Goal: Task Accomplishment & Management: Manage account settings

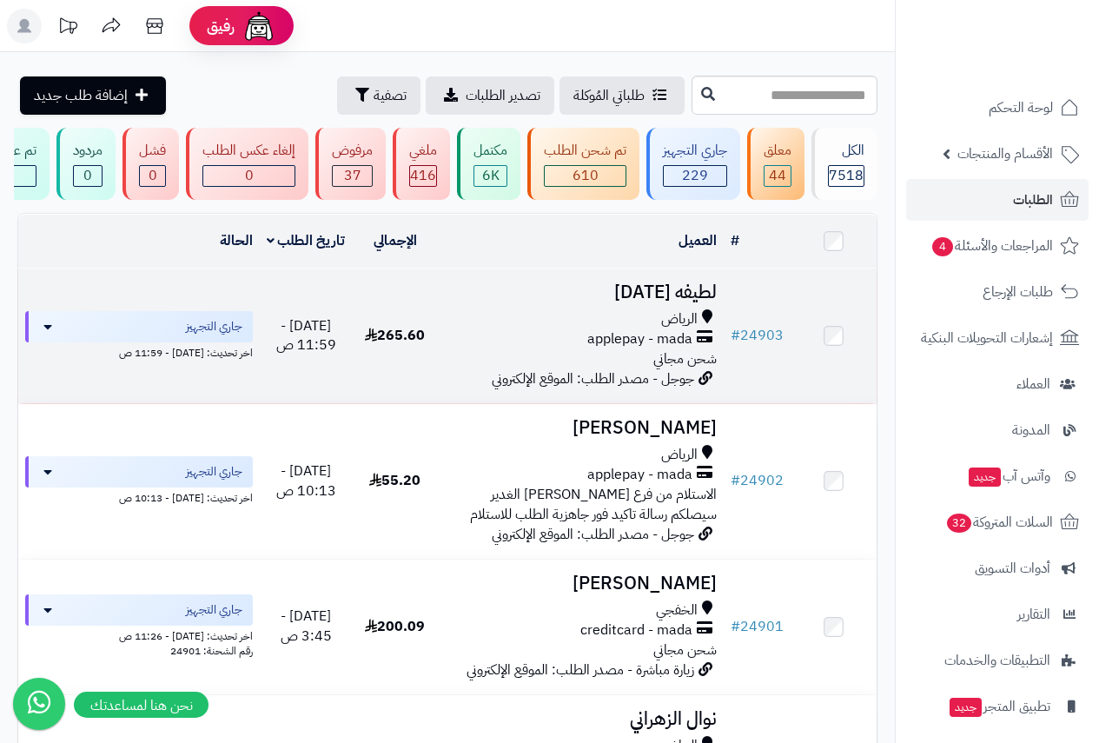
click at [706, 302] on h3 "لطيفه [DATE]" at bounding box center [581, 292] width 272 height 20
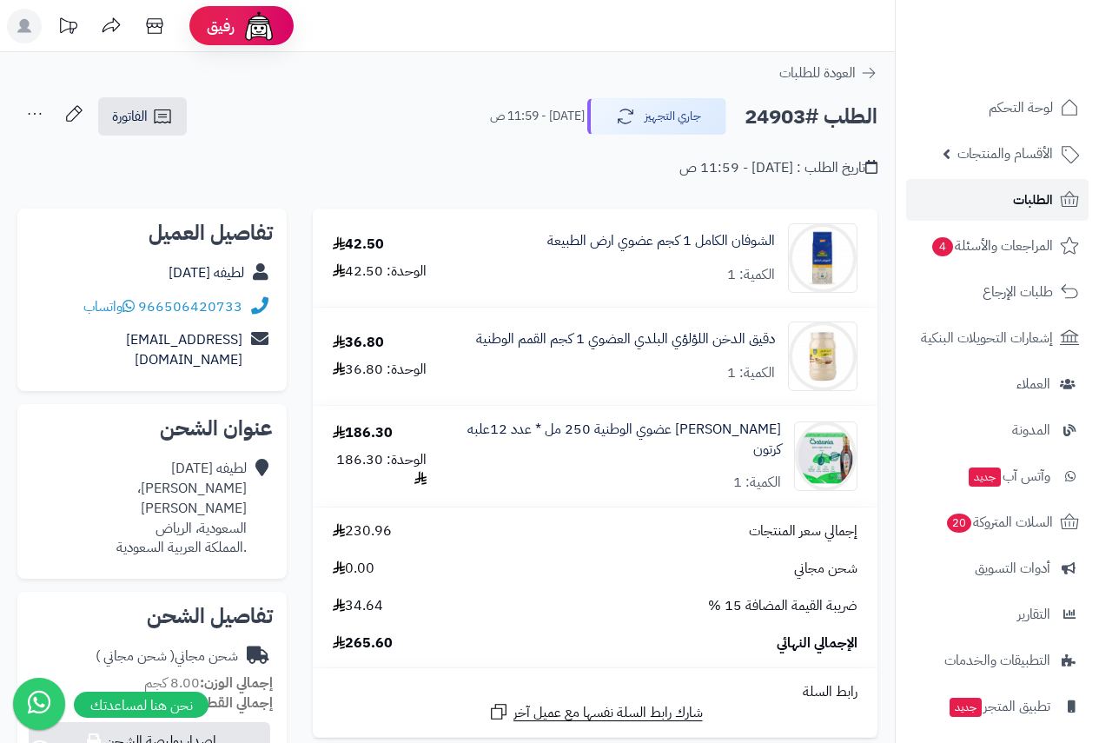
click at [1029, 195] on span "الطلبات" at bounding box center [1033, 200] width 40 height 24
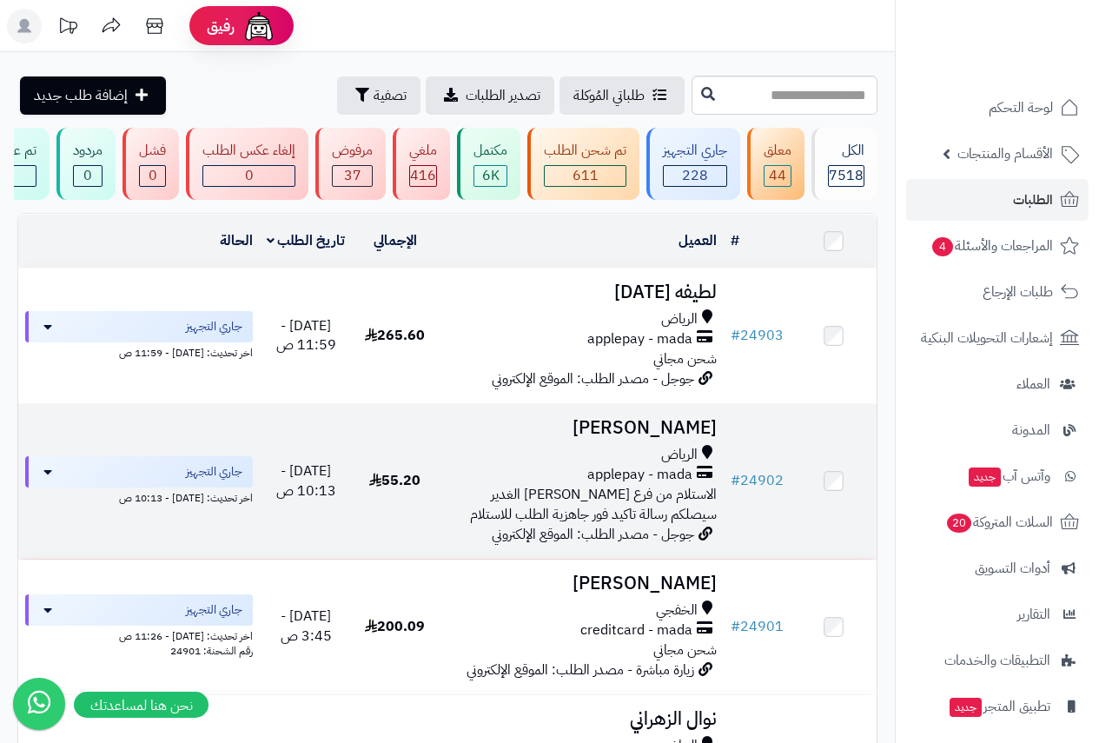
click at [611, 437] on h3 "[PERSON_NAME]" at bounding box center [581, 428] width 272 height 20
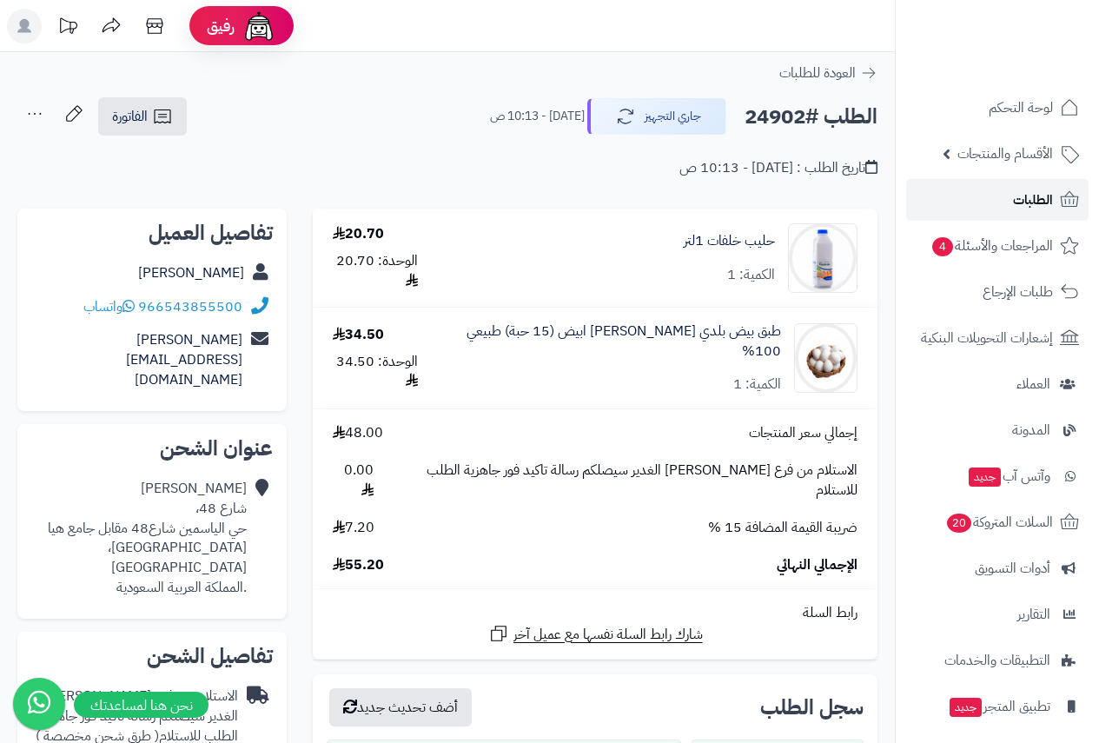
click at [1035, 200] on span "الطلبات" at bounding box center [1033, 200] width 40 height 24
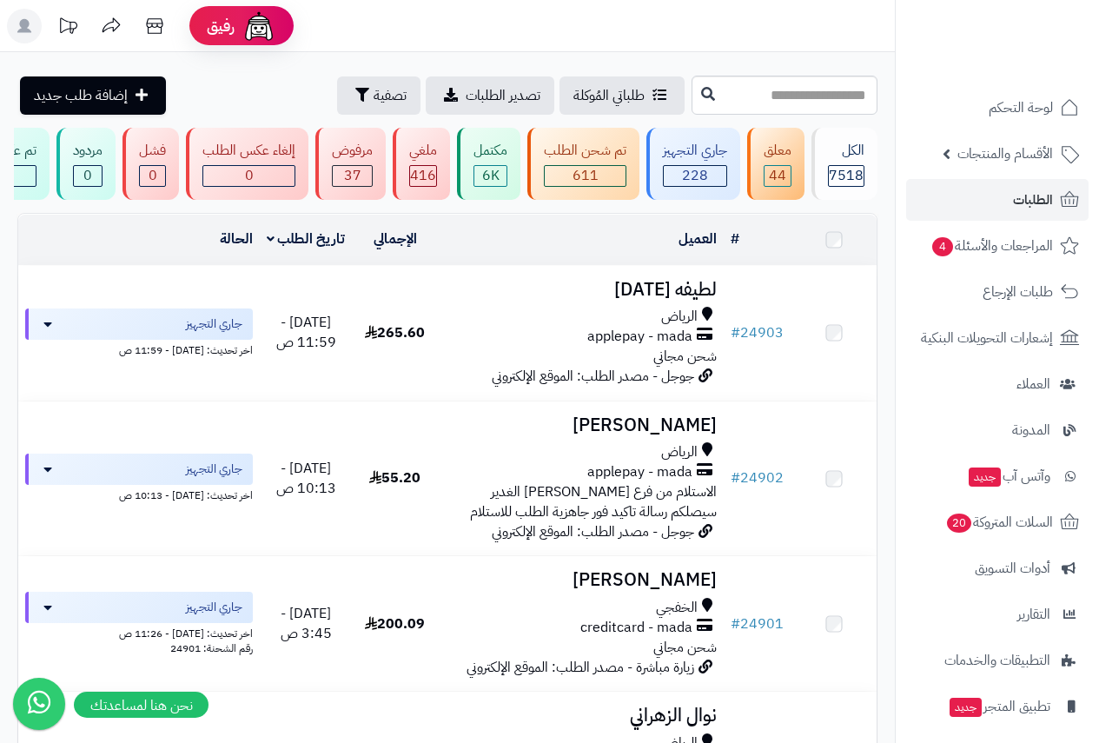
scroll to position [347, 0]
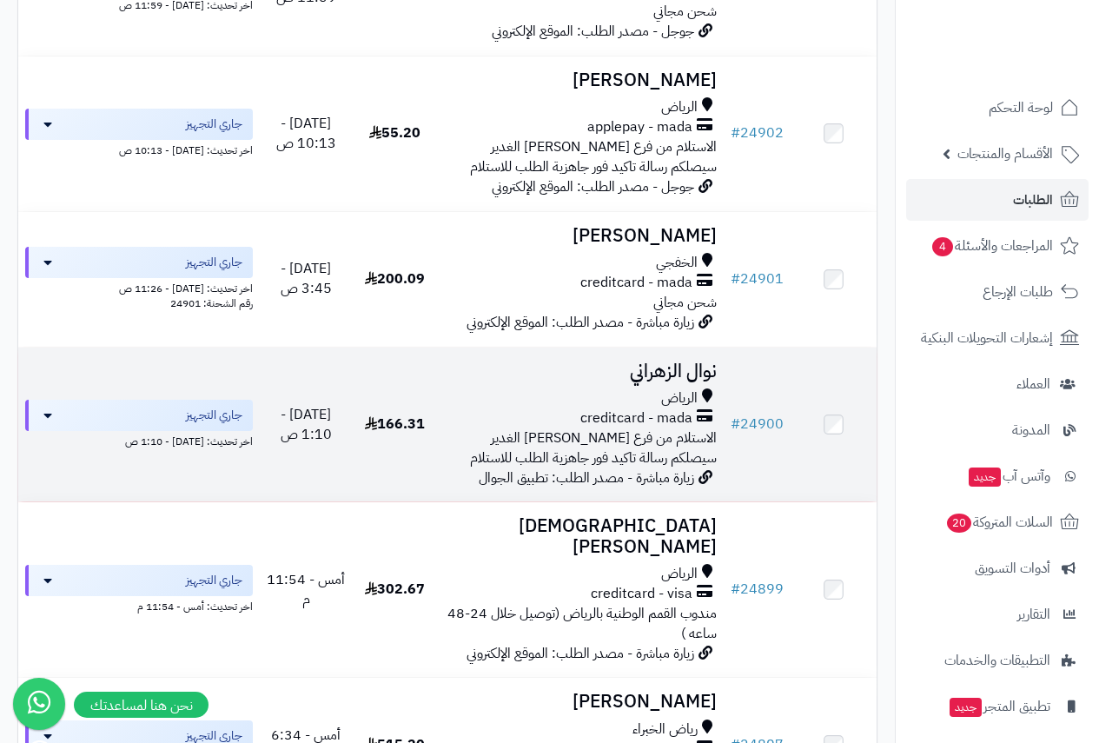
click at [662, 381] on h3 "نوال الزهراني" at bounding box center [581, 371] width 272 height 20
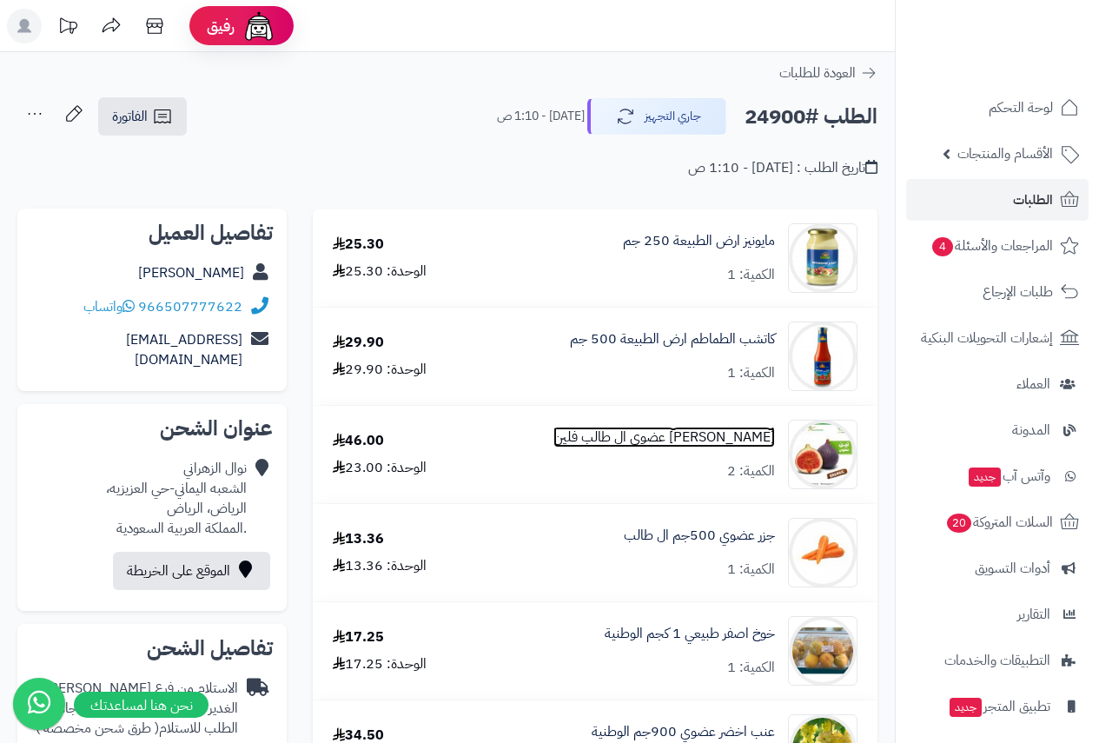
click at [653, 428] on link "تين احمر عضوي ال طالب فلين" at bounding box center [663, 437] width 221 height 20
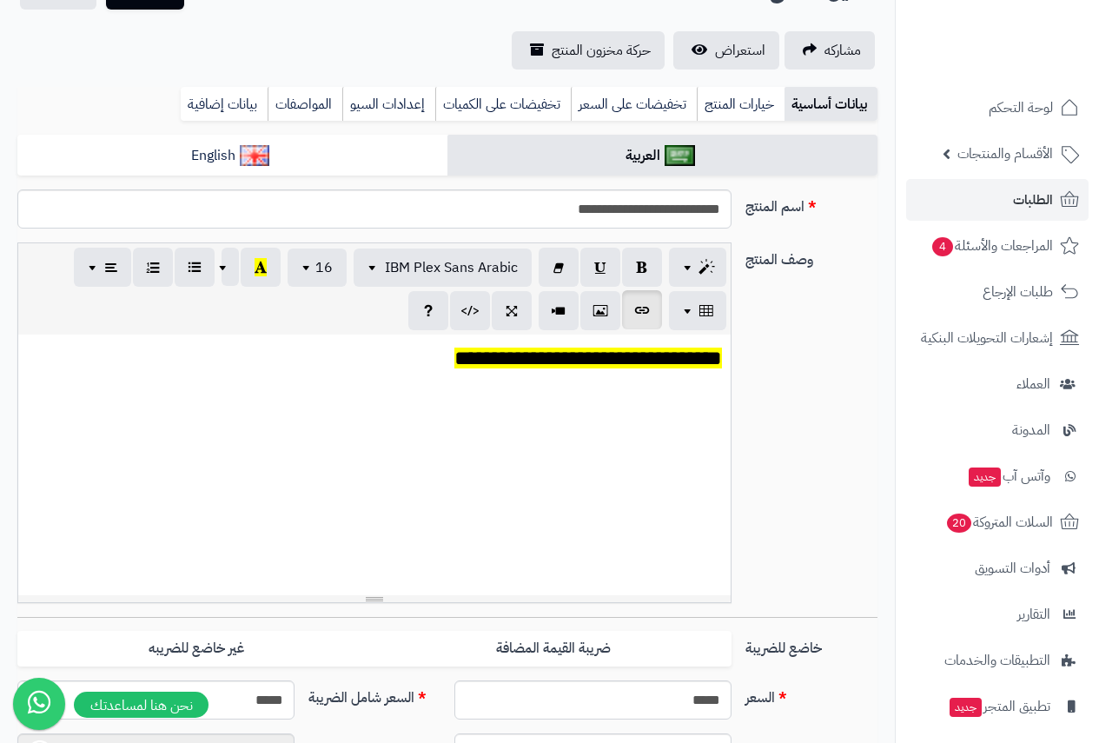
scroll to position [347, 0]
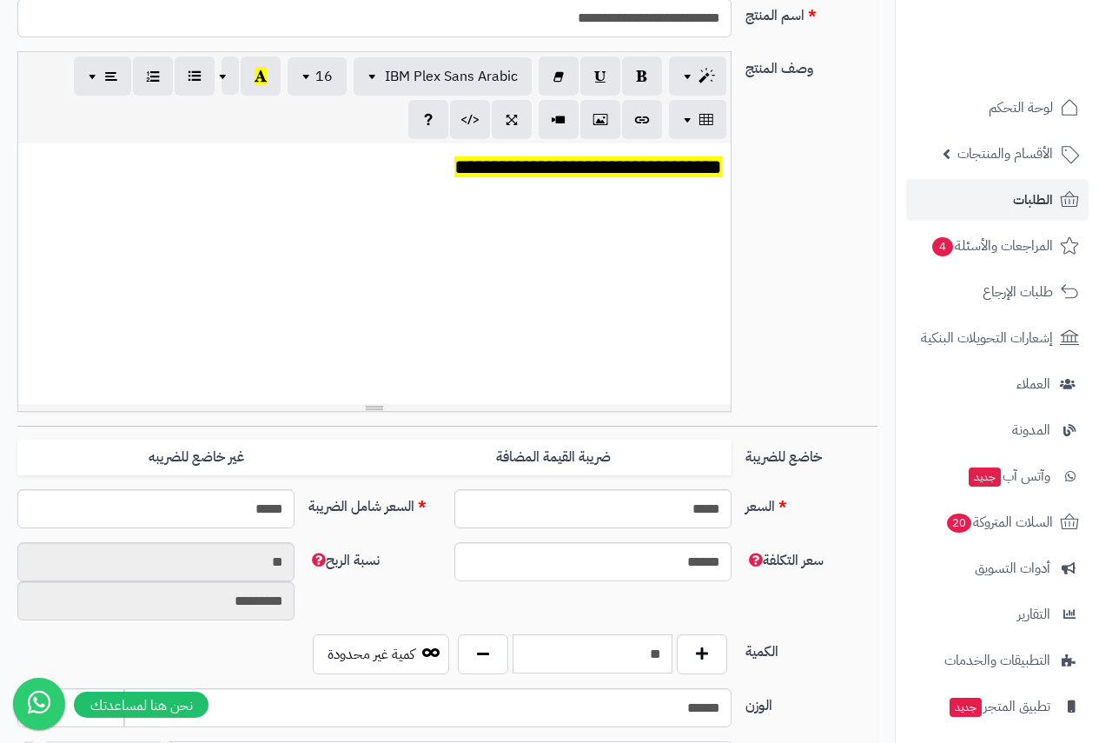
drag, startPoint x: 623, startPoint y: 657, endPoint x: 732, endPoint y: 656, distance: 109.5
click at [732, 656] on div "** كمية غير محدودة" at bounding box center [519, 654] width 437 height 40
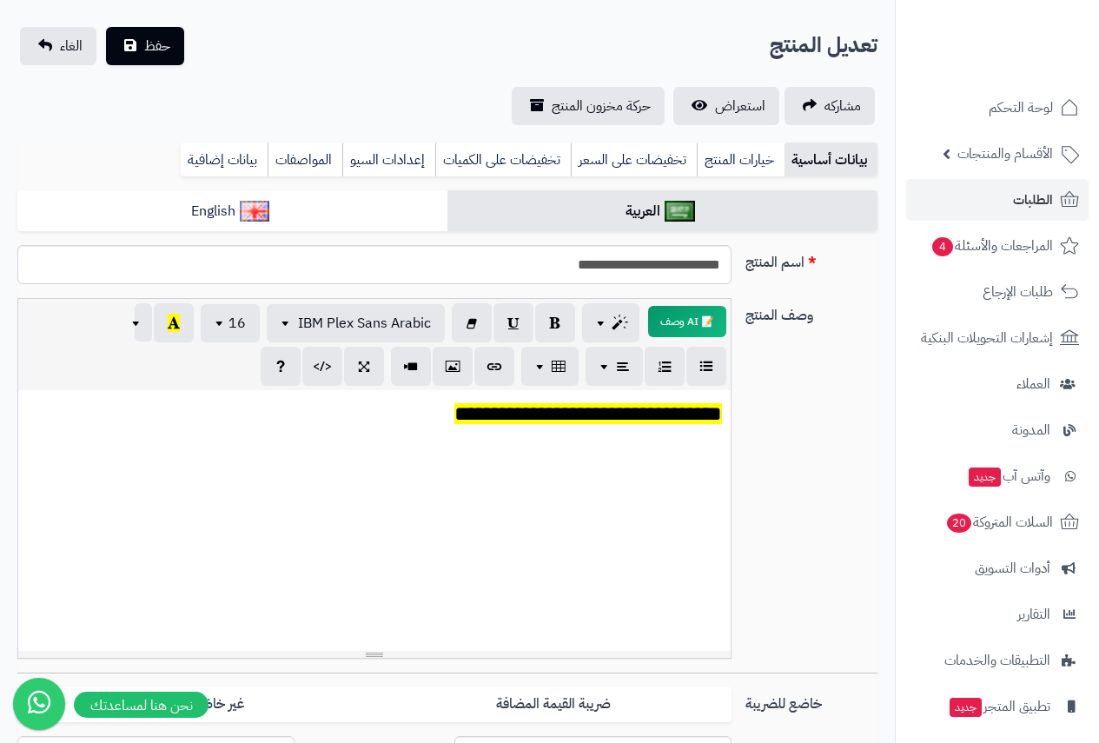
scroll to position [0, 0]
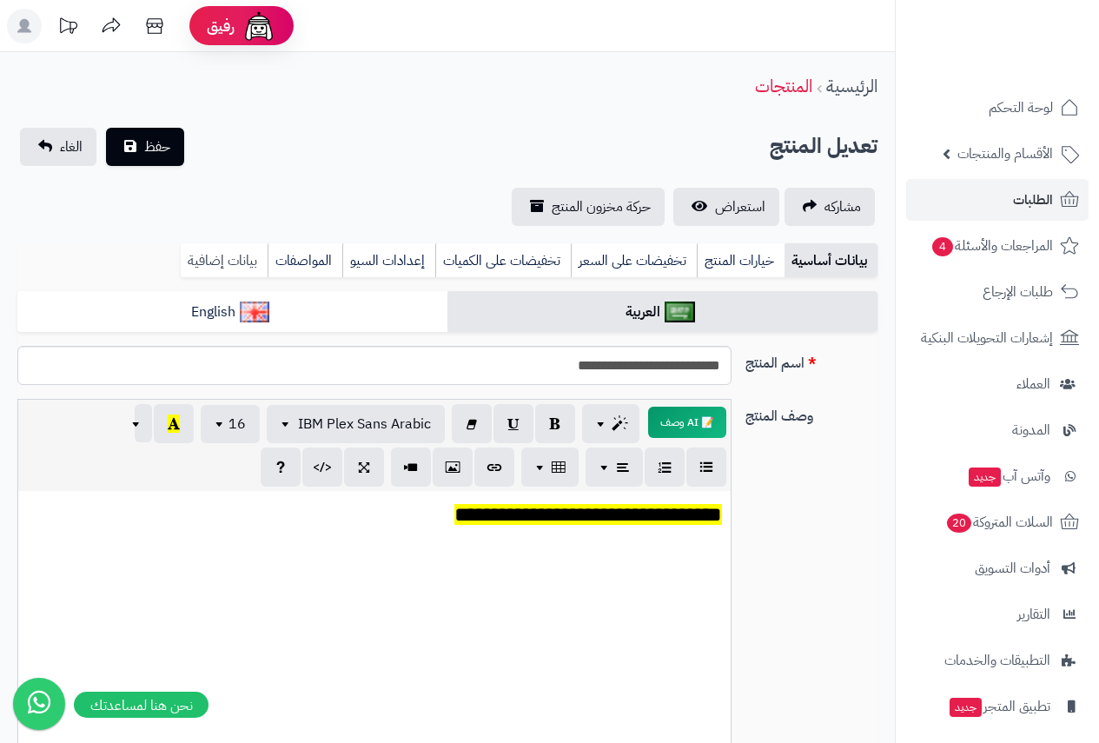
type input "*"
click at [246, 265] on link "بيانات إضافية" at bounding box center [224, 260] width 87 height 35
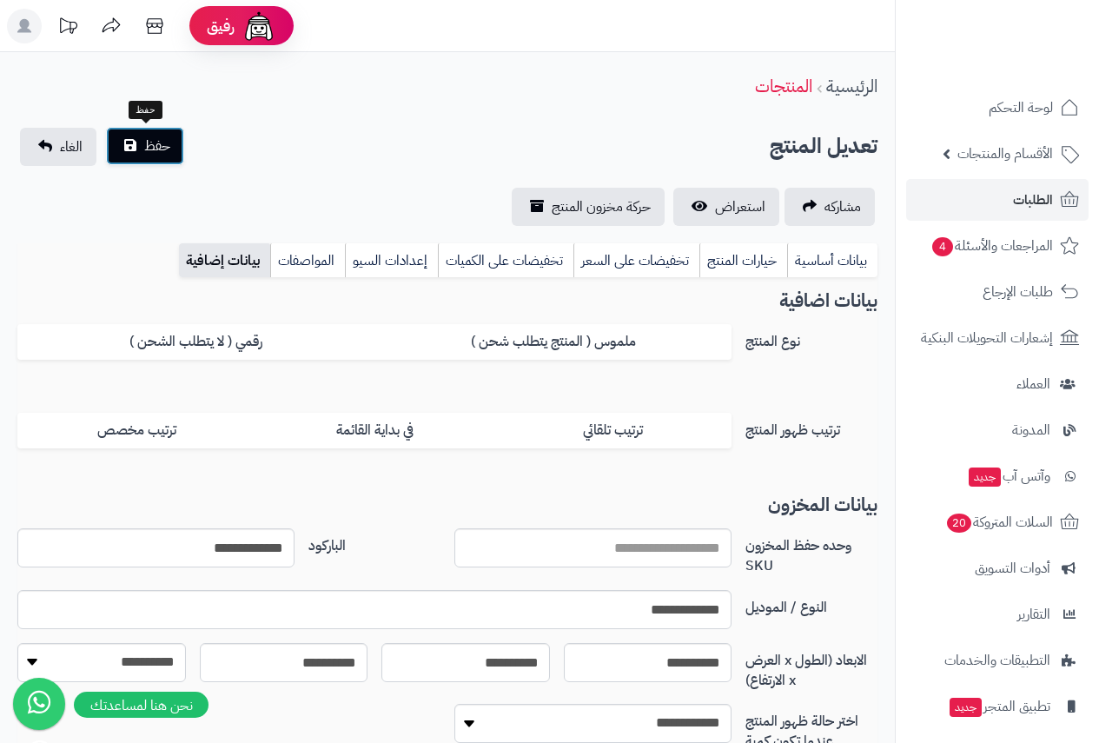
click at [161, 139] on span "حفظ" at bounding box center [157, 145] width 26 height 21
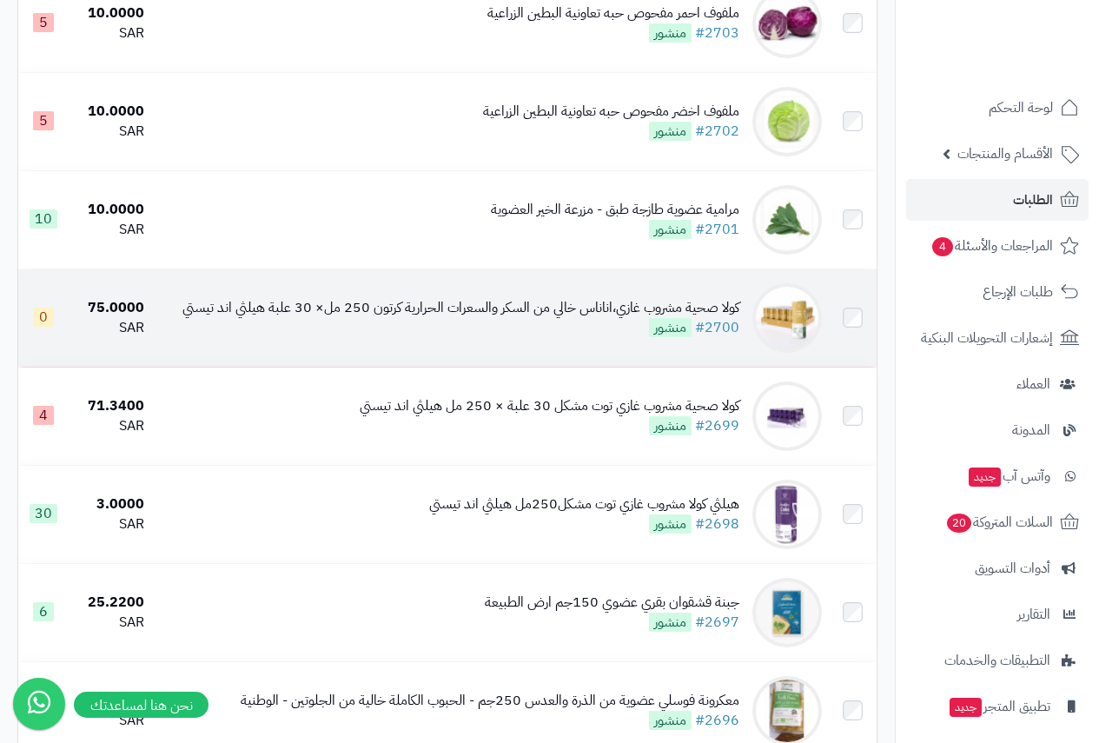
scroll to position [1477, 0]
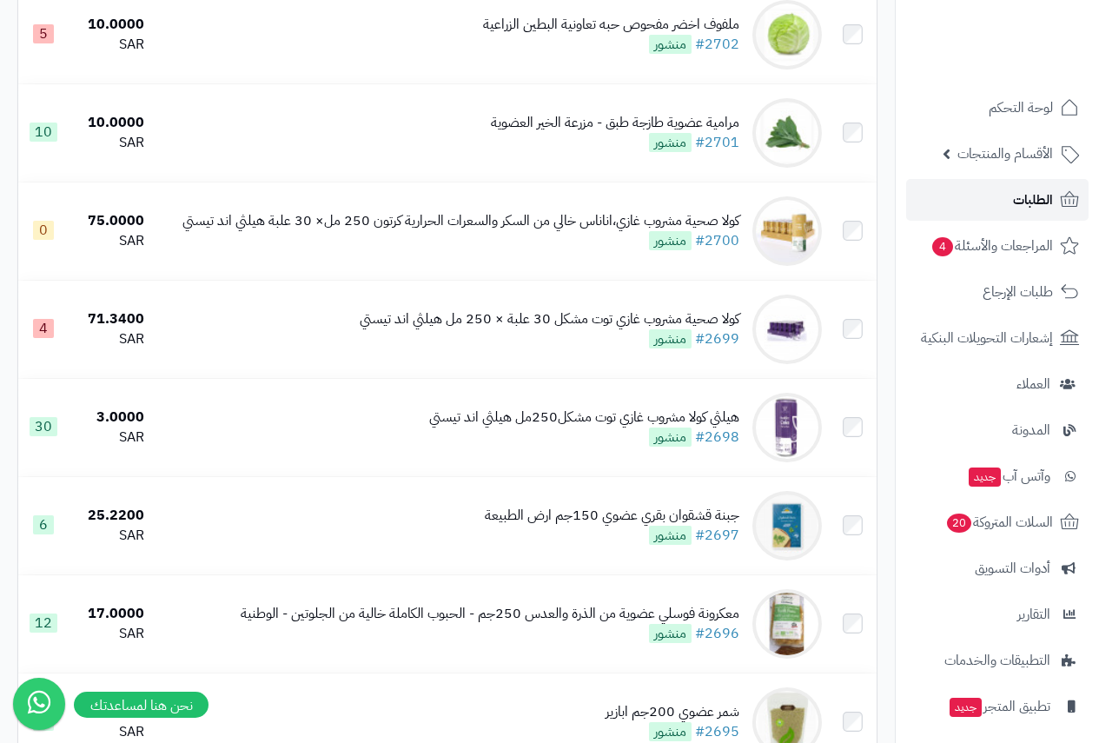
click at [1006, 190] on link "الطلبات" at bounding box center [997, 200] width 182 height 42
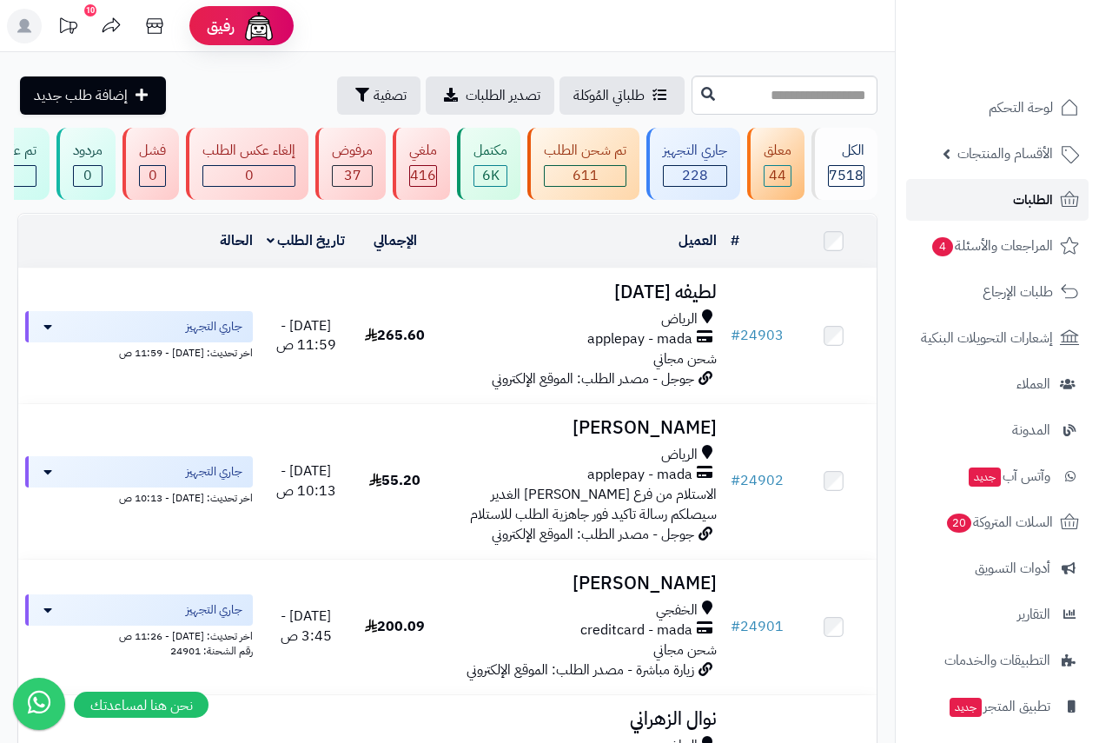
click at [1021, 196] on span "الطلبات" at bounding box center [1033, 200] width 40 height 24
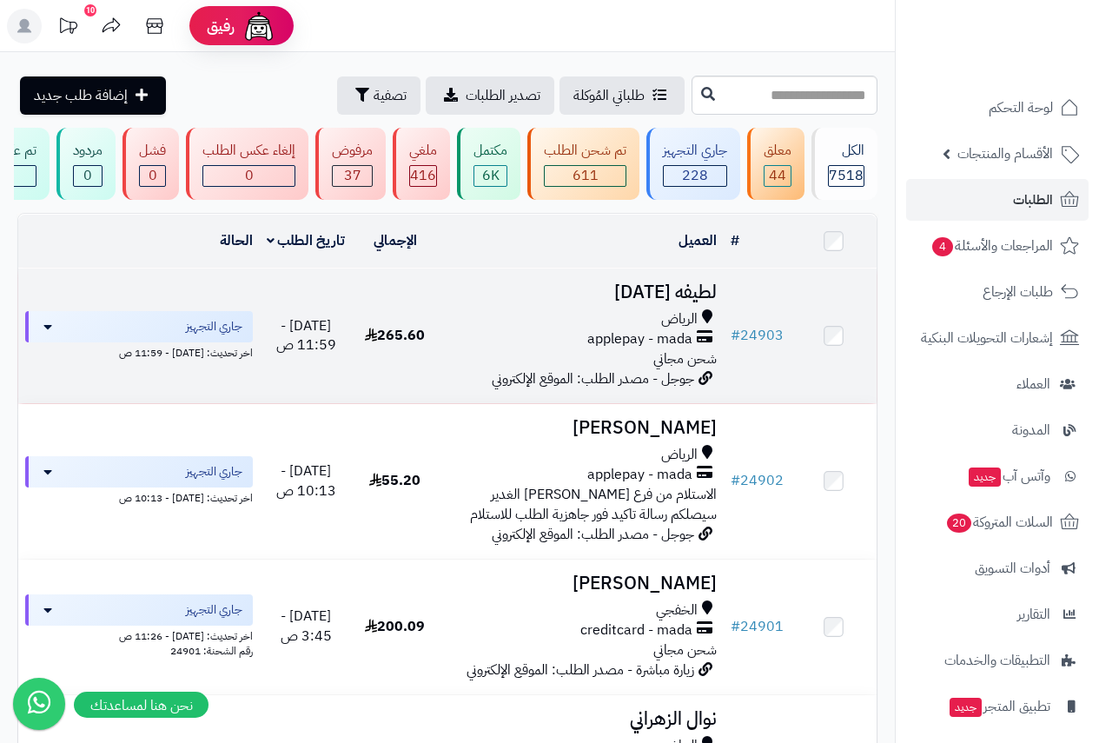
click at [666, 300] on h3 "لطيفه [DATE]" at bounding box center [581, 292] width 272 height 20
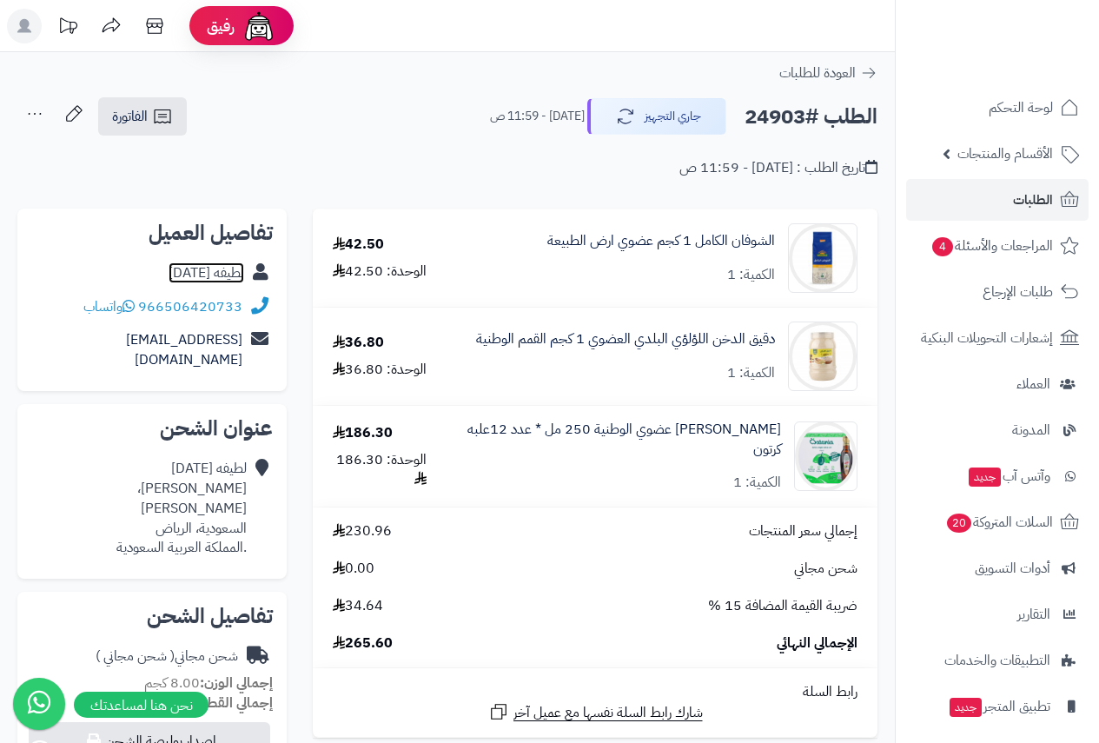
click at [201, 275] on link "لطيفه الخميس" at bounding box center [207, 272] width 76 height 21
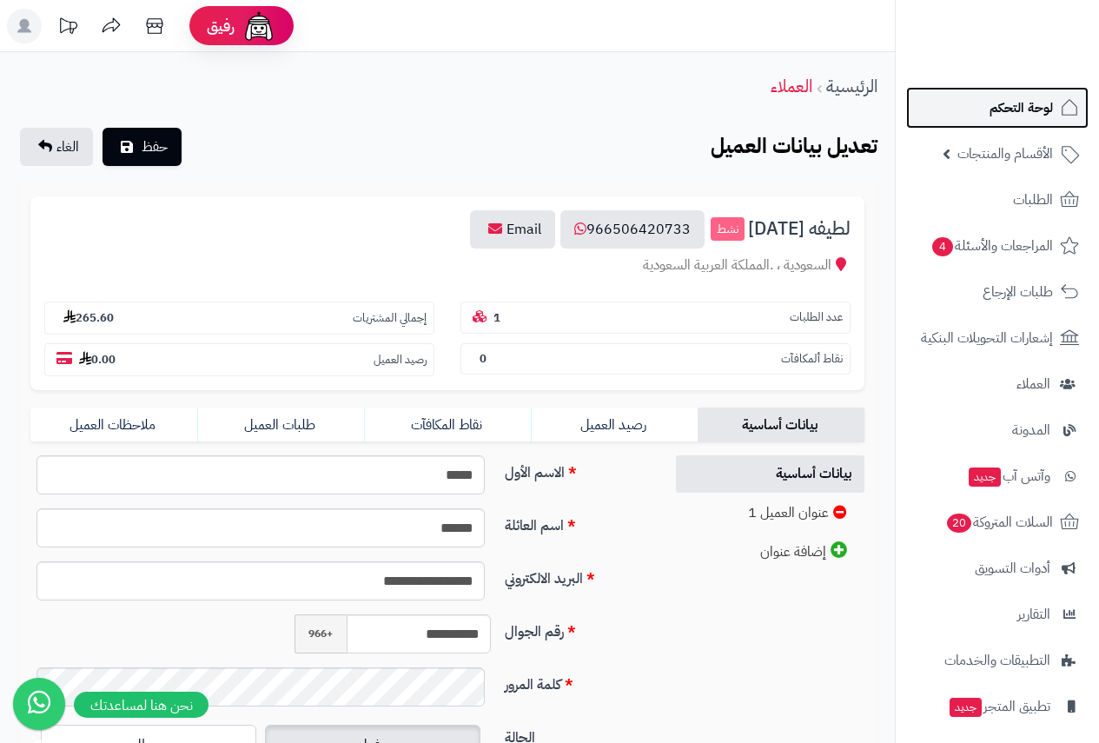
click at [1021, 111] on span "لوحة التحكم" at bounding box center [1020, 108] width 63 height 24
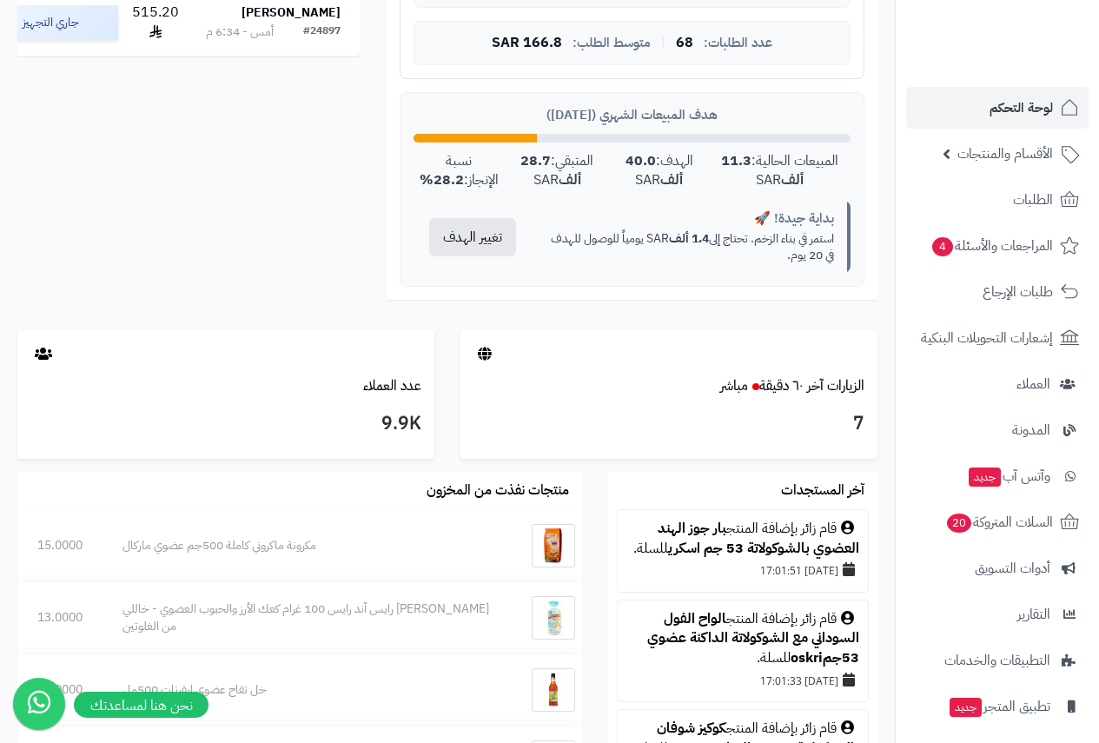
scroll to position [695, 0]
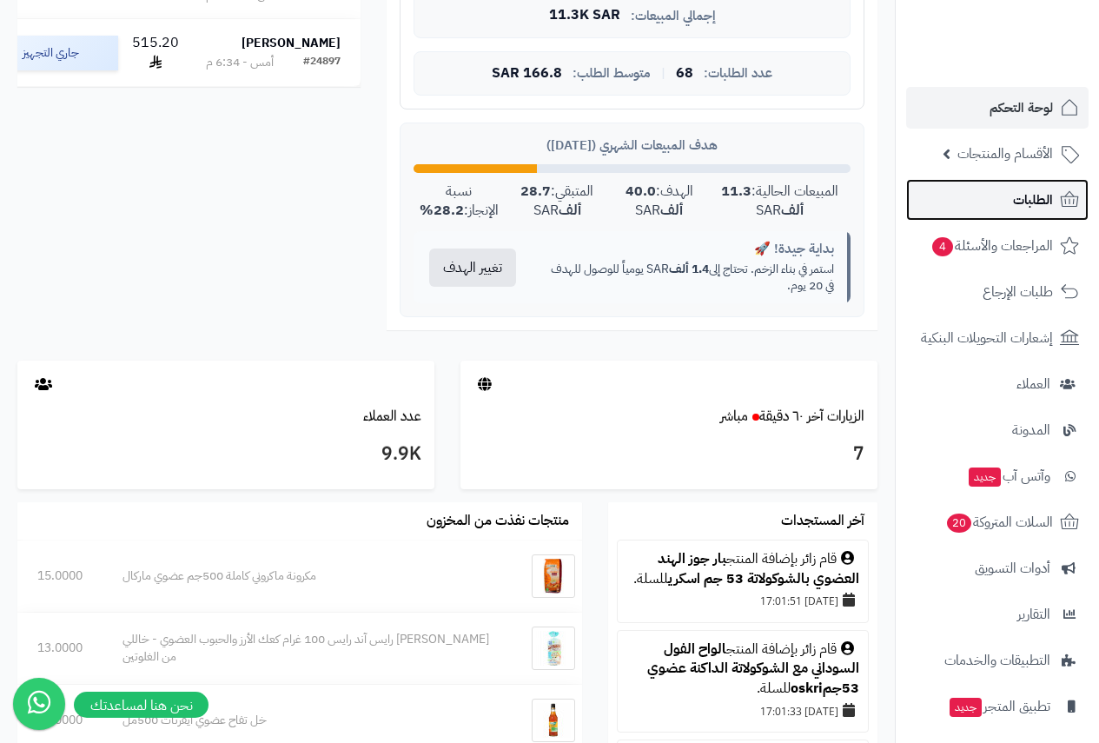
click at [1034, 209] on span "الطلبات" at bounding box center [1033, 200] width 40 height 24
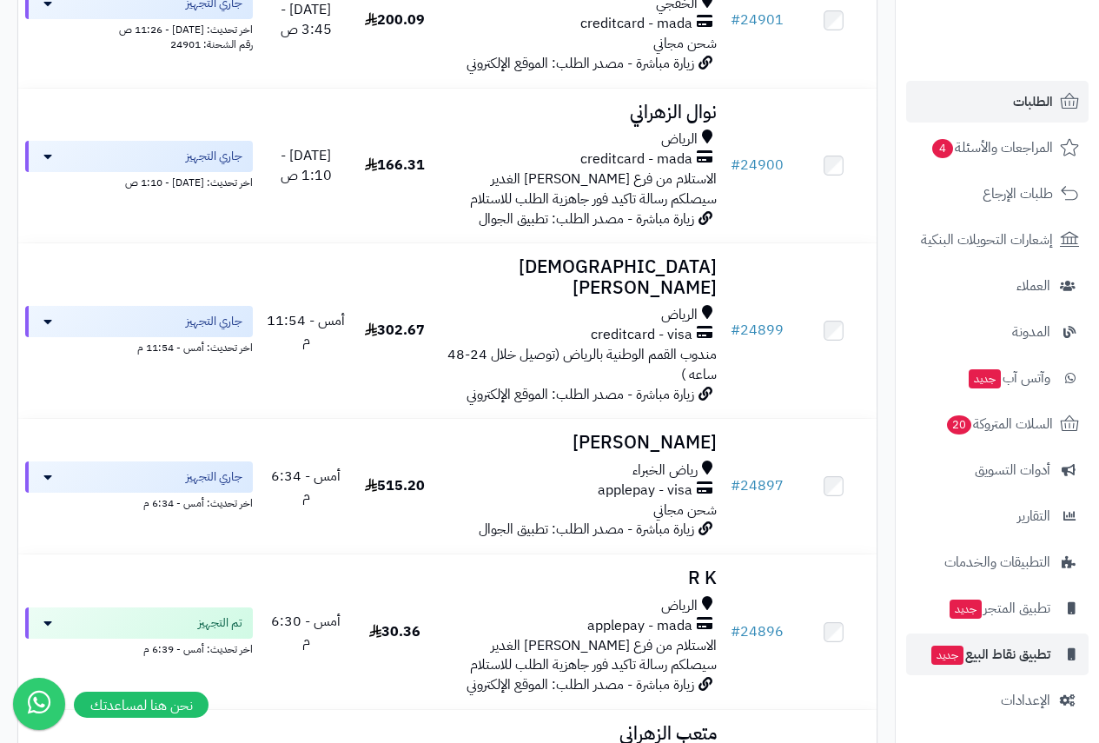
scroll to position [782, 0]
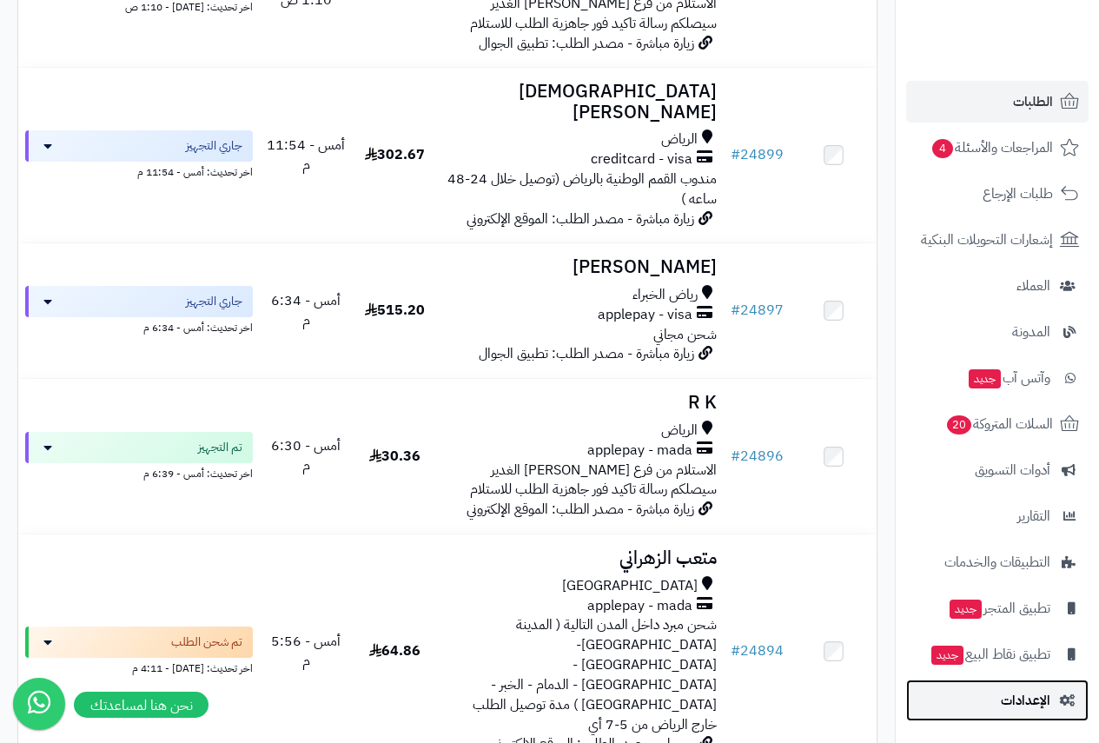
click at [1031, 690] on span "الإعدادات" at bounding box center [1026, 700] width 50 height 24
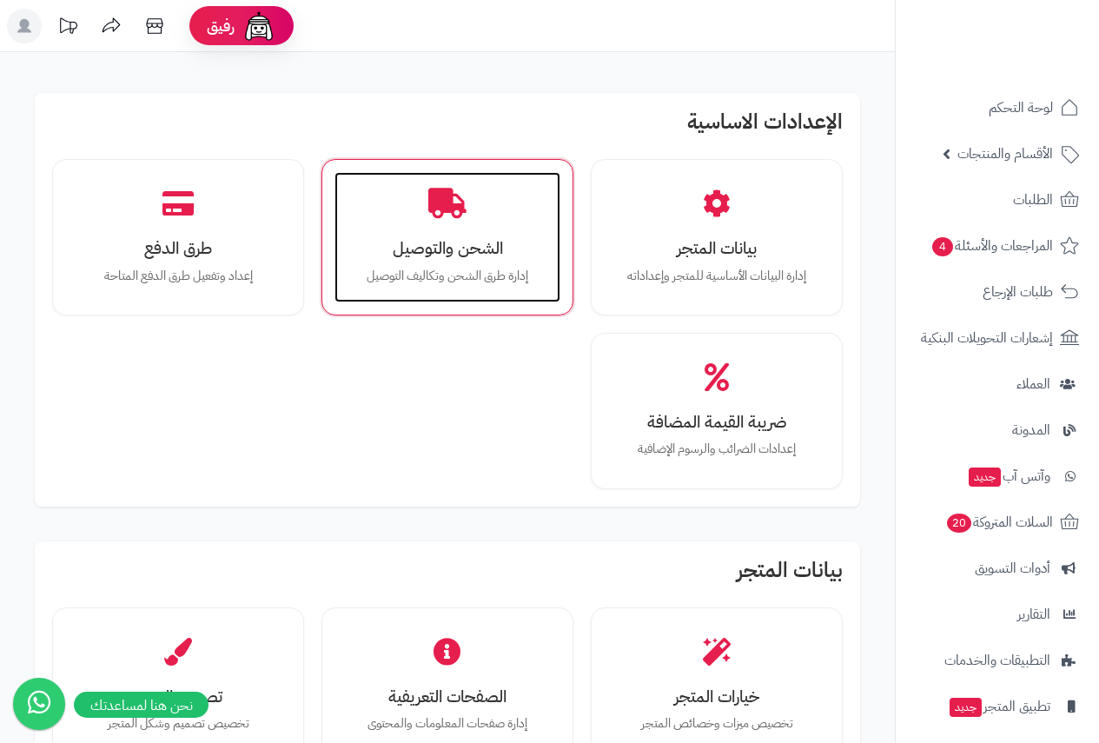
click at [463, 241] on h3 "الشحن والتوصيل" at bounding box center [447, 248] width 191 height 18
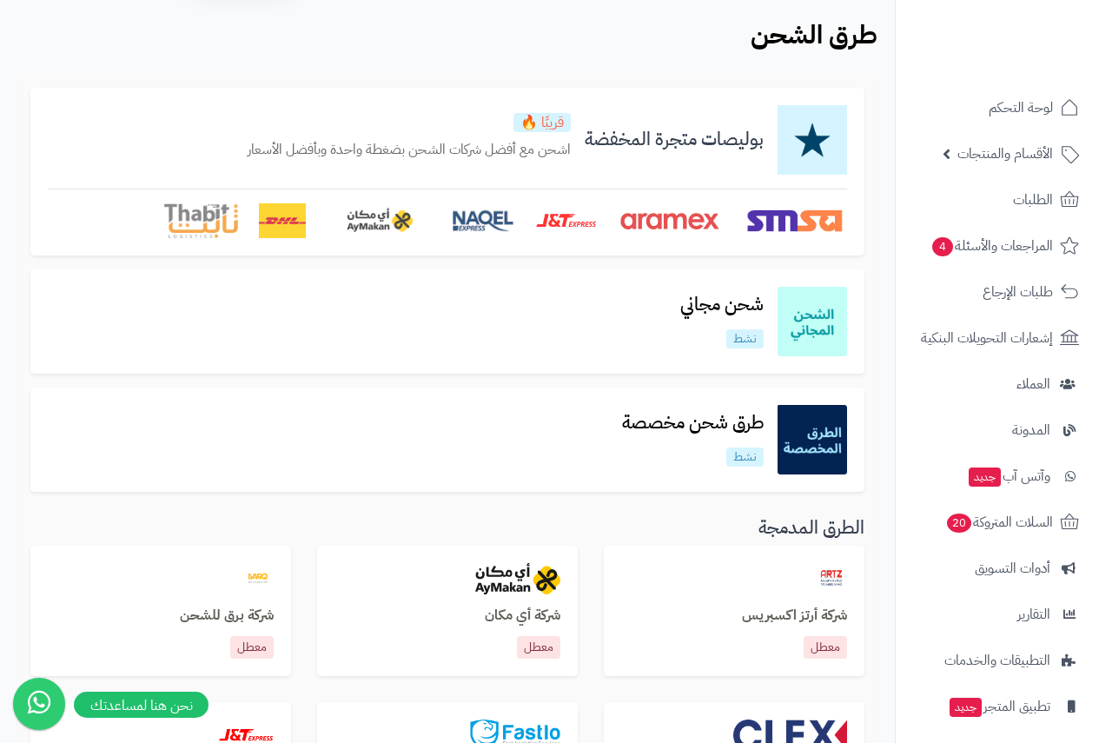
scroll to position [87, 0]
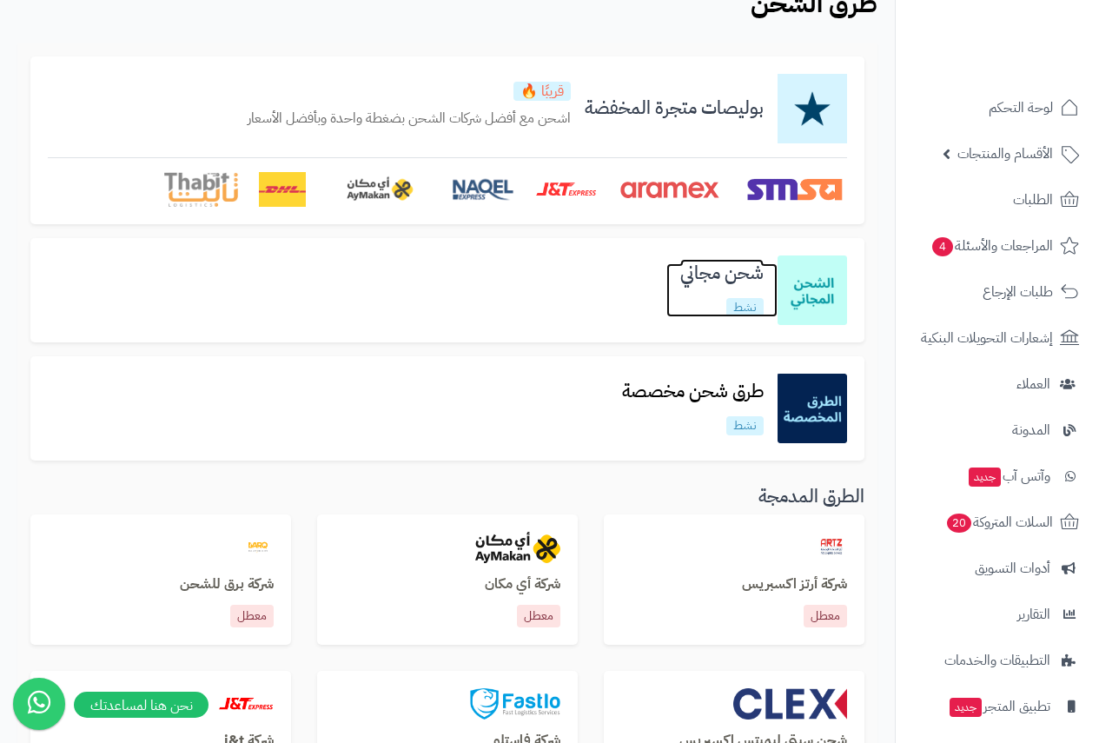
click at [716, 288] on link "شحن مجاني نشط" at bounding box center [721, 289] width 111 height 53
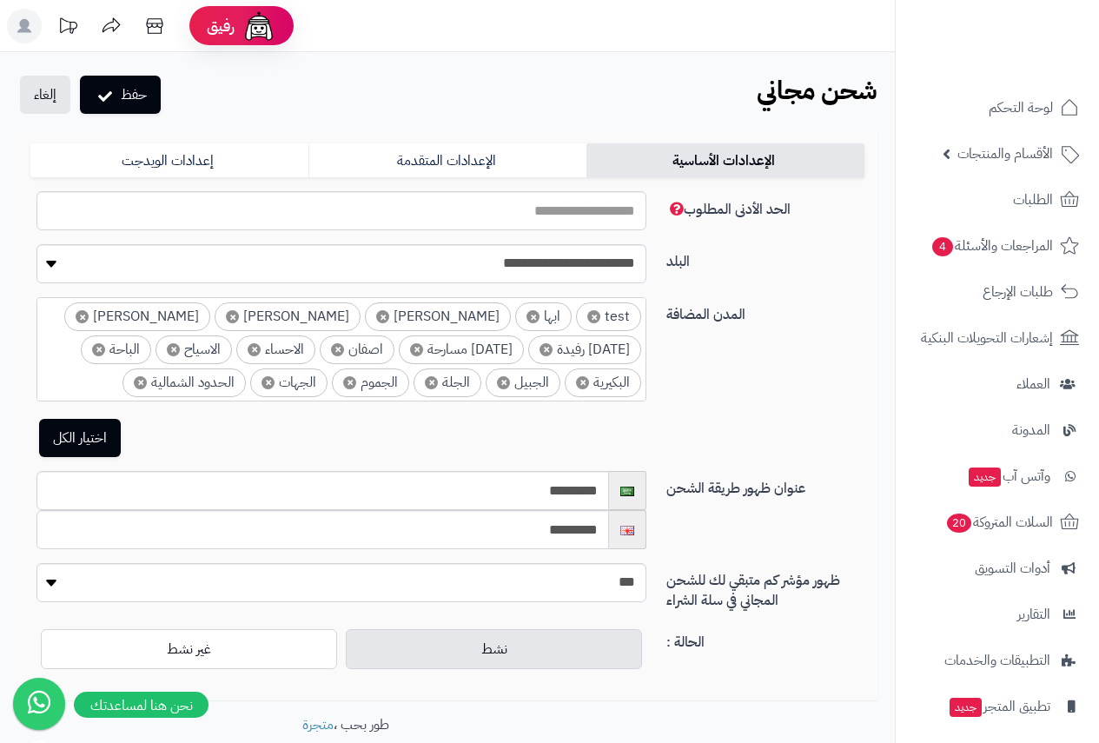
scroll to position [24, 0]
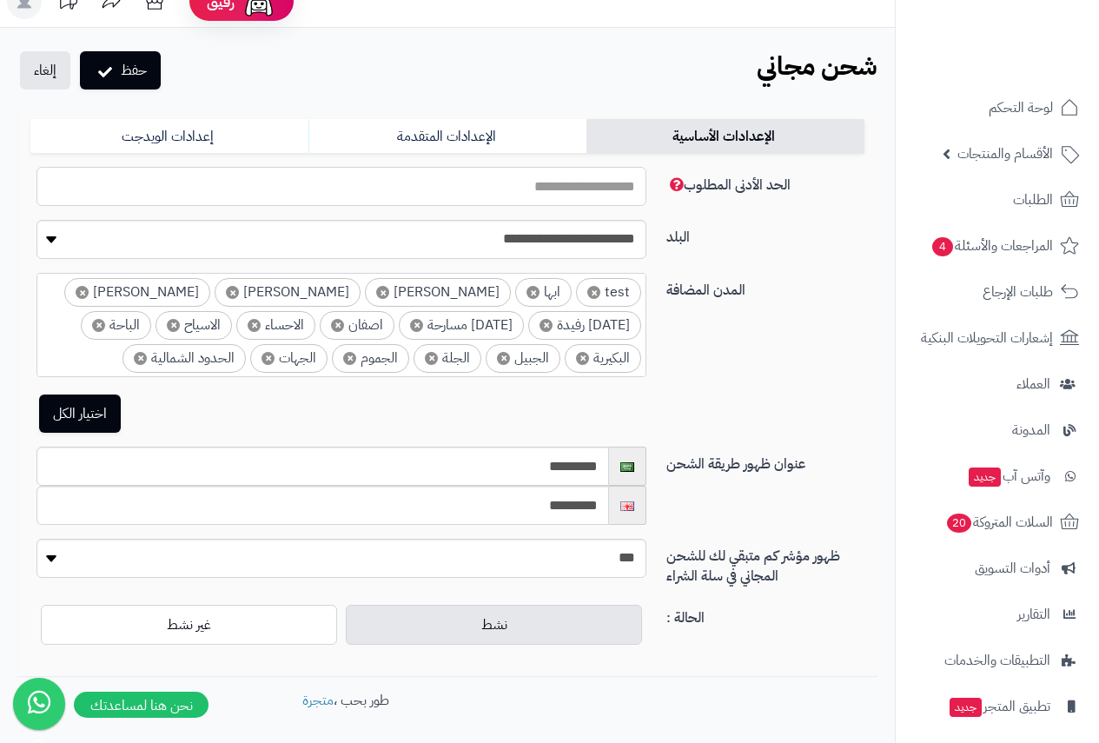
drag, startPoint x: 609, startPoint y: 188, endPoint x: 879, endPoint y: 193, distance: 270.2
click at [879, 193] on div "**********" at bounding box center [447, 391] width 895 height 570
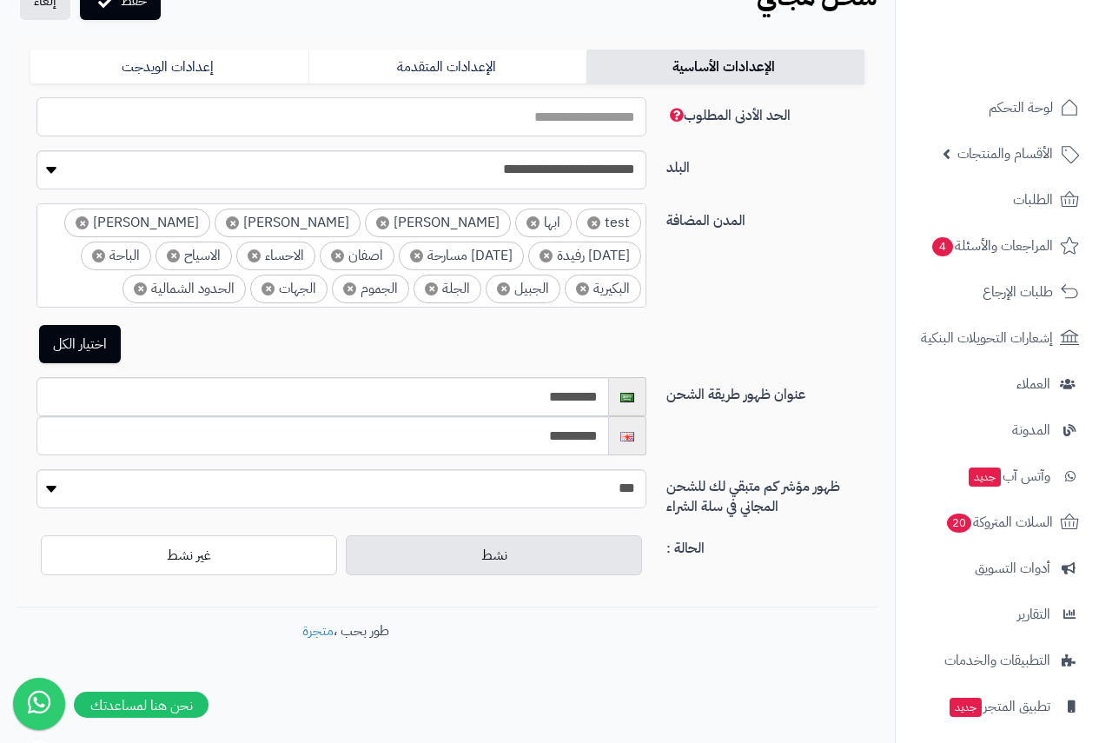
scroll to position [0, 0]
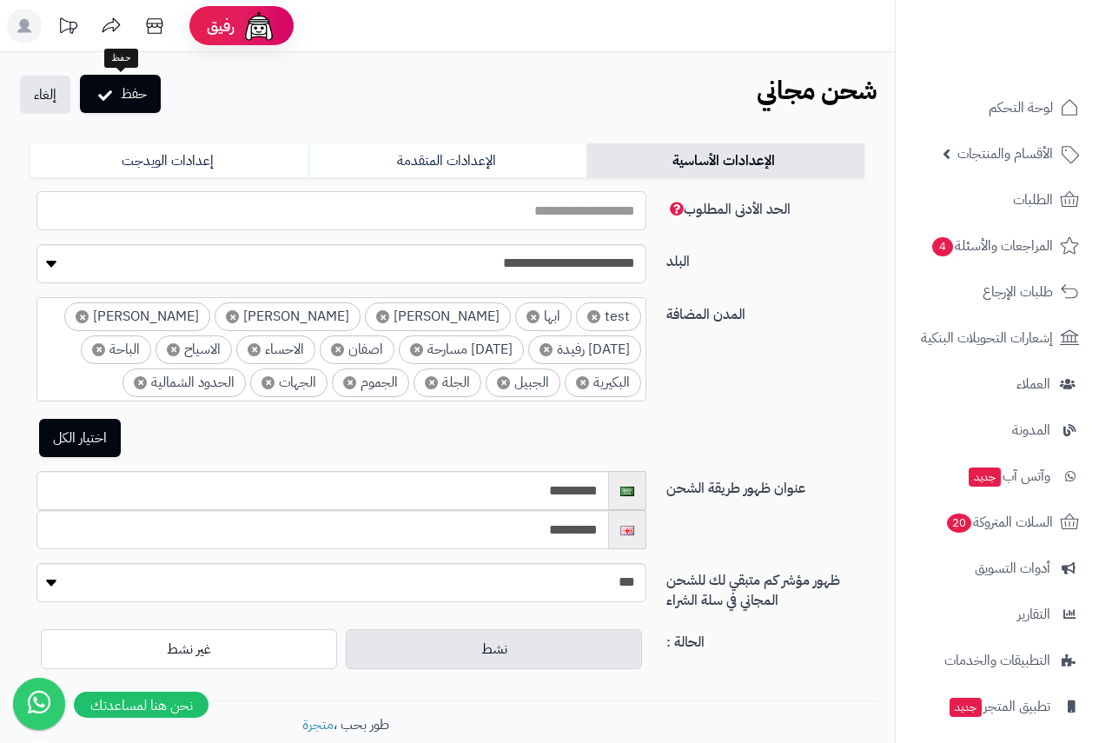
type input "***"
click at [141, 93] on button "حفظ" at bounding box center [120, 94] width 81 height 38
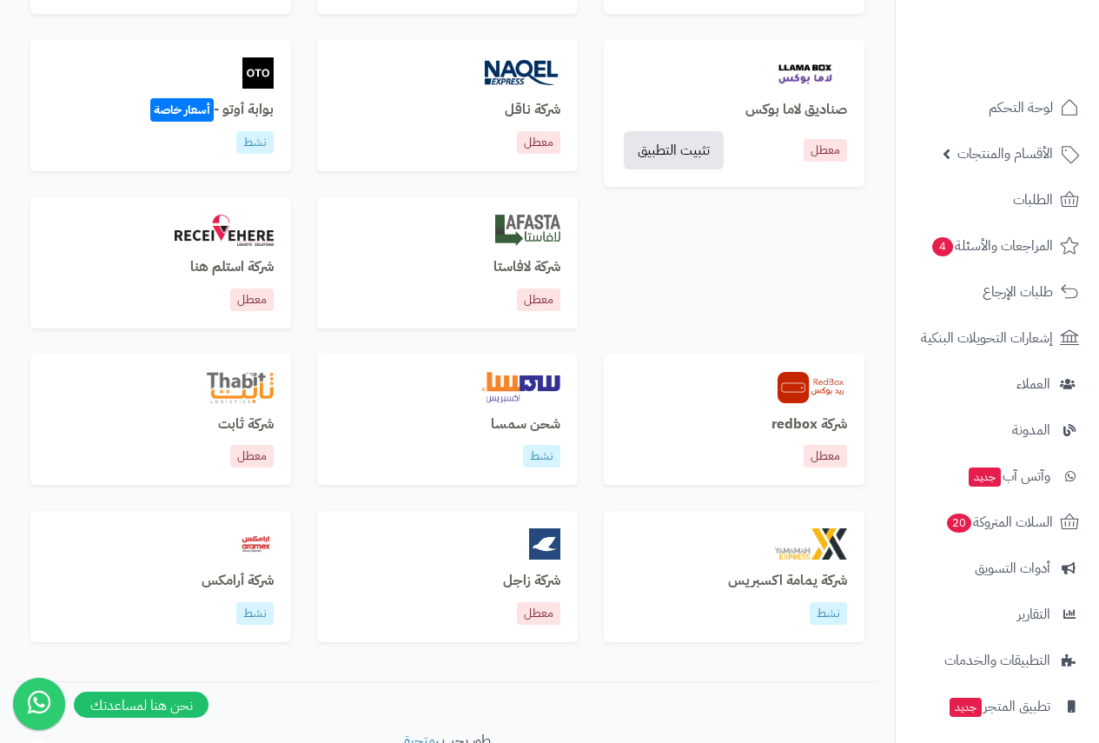
scroll to position [1005, 0]
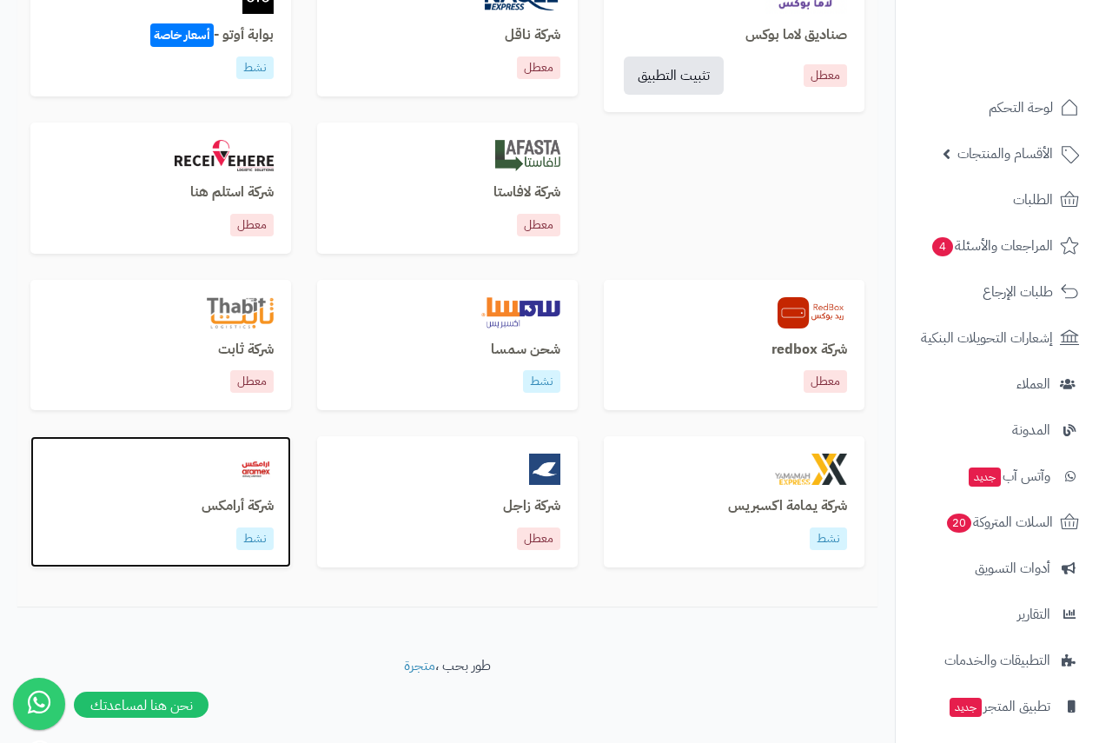
click at [254, 479] on img at bounding box center [256, 468] width 36 height 31
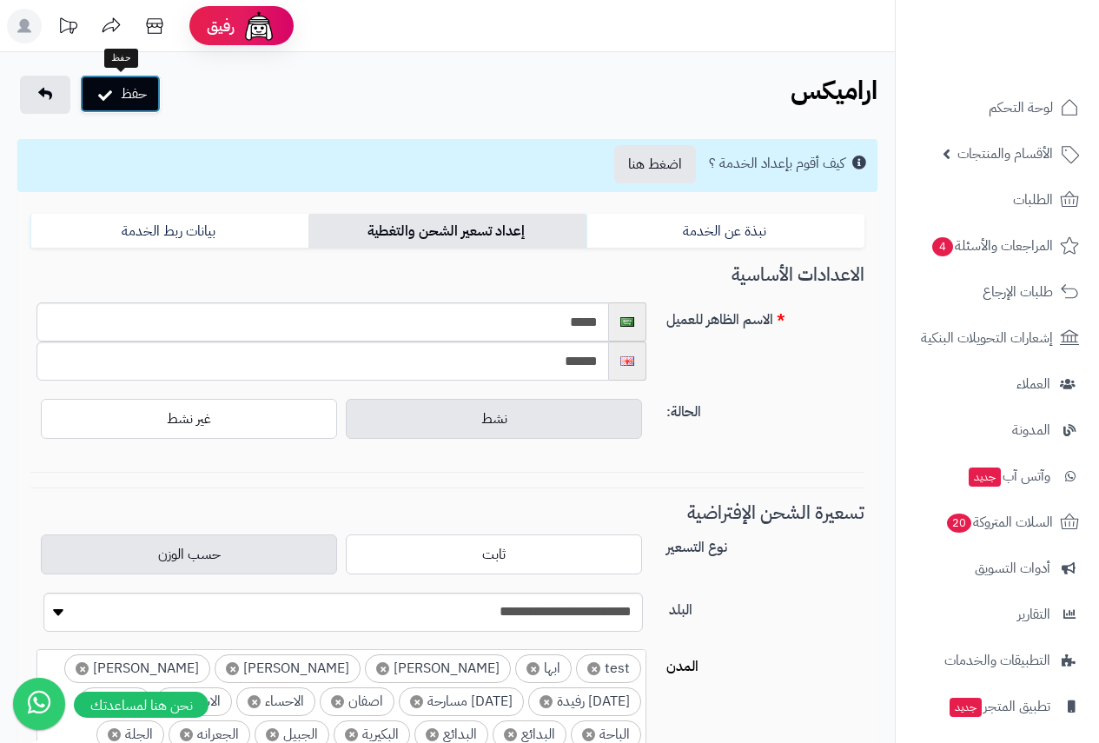
click at [133, 86] on button "حفظ" at bounding box center [120, 94] width 81 height 38
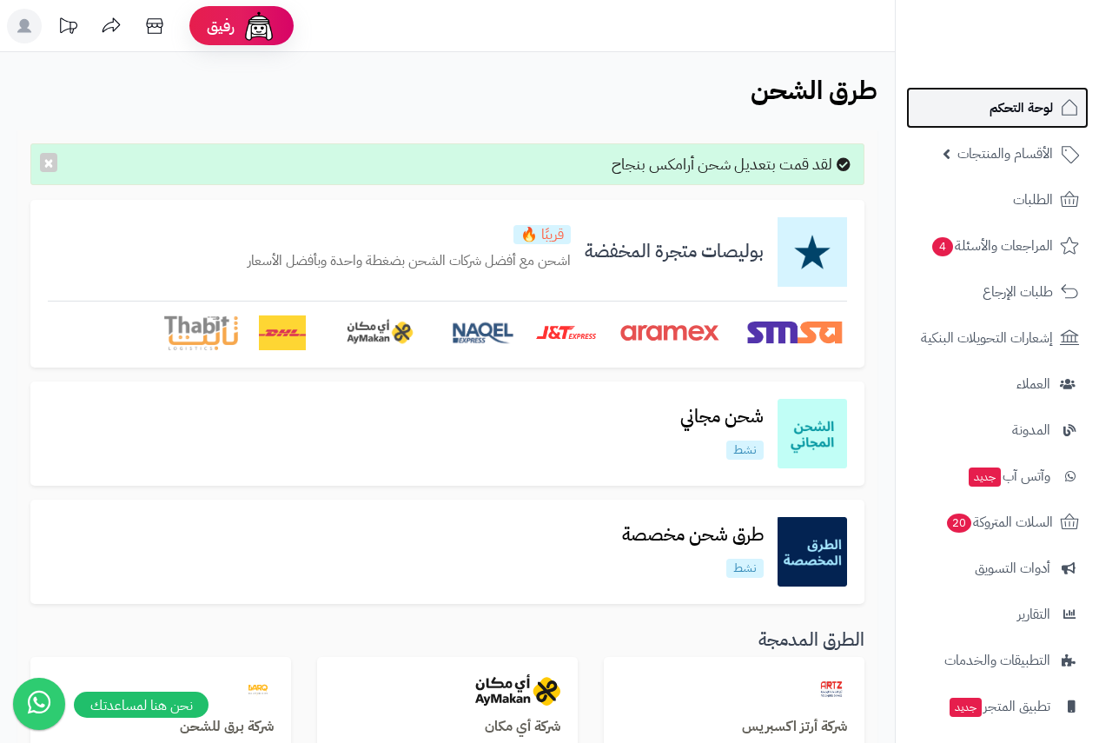
click at [1021, 102] on span "لوحة التحكم" at bounding box center [1020, 108] width 63 height 24
